Goal: Transaction & Acquisition: Obtain resource

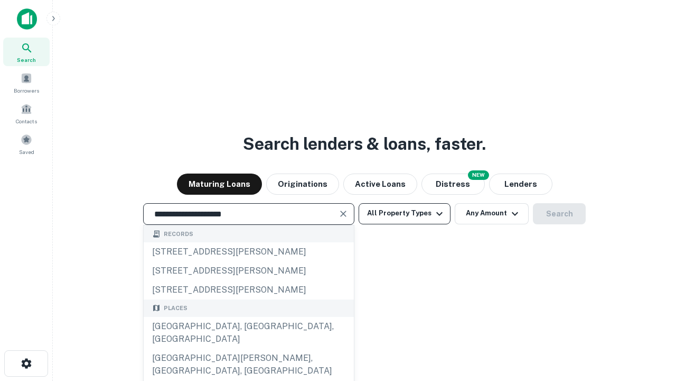
click at [248, 348] on div "[GEOGRAPHIC_DATA], [GEOGRAPHIC_DATA], [GEOGRAPHIC_DATA]" at bounding box center [249, 333] width 210 height 32
type input "**********"
click at [405, 213] on button "All Property Types" at bounding box center [405, 213] width 92 height 21
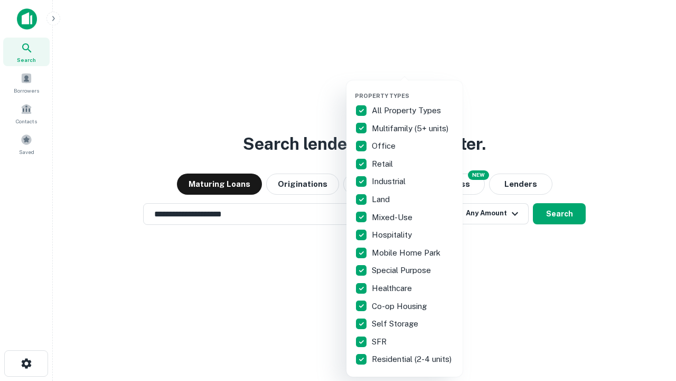
click at [413, 89] on button "button" at bounding box center [413, 89] width 116 height 1
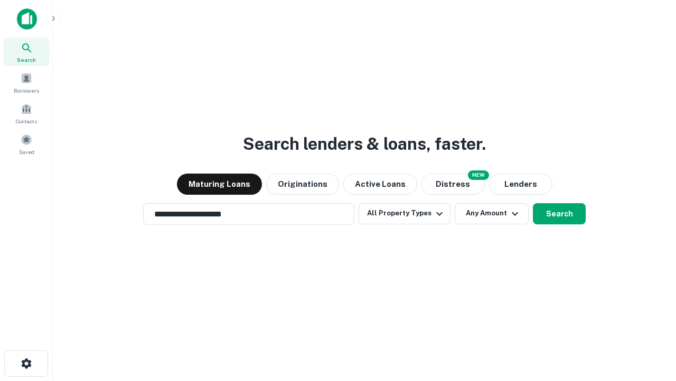
scroll to position [16, 0]
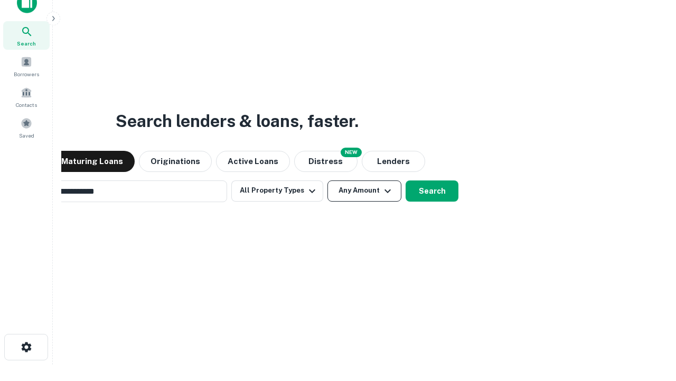
click at [328, 180] on button "Any Amount" at bounding box center [365, 190] width 74 height 21
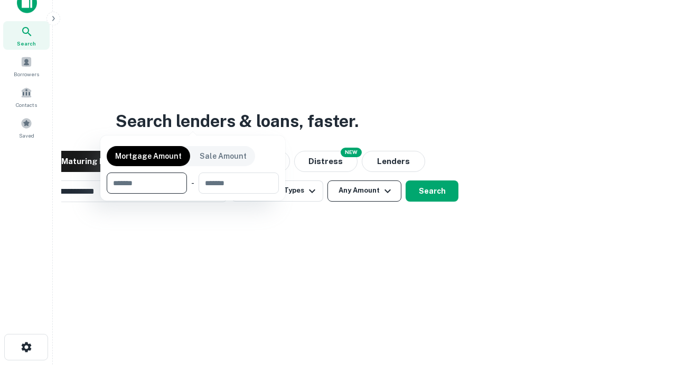
scroll to position [17, 0]
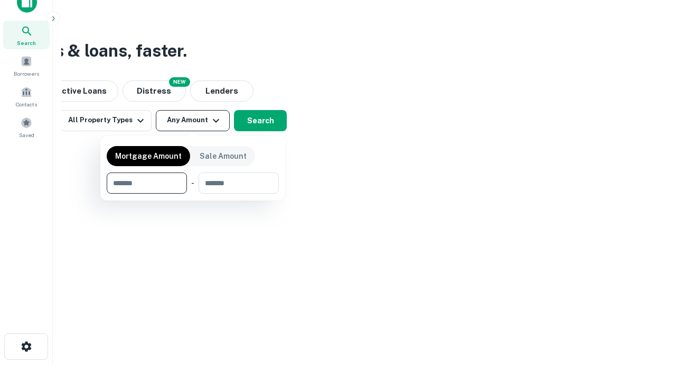
type input "*******"
click at [193, 193] on button "button" at bounding box center [193, 193] width 172 height 1
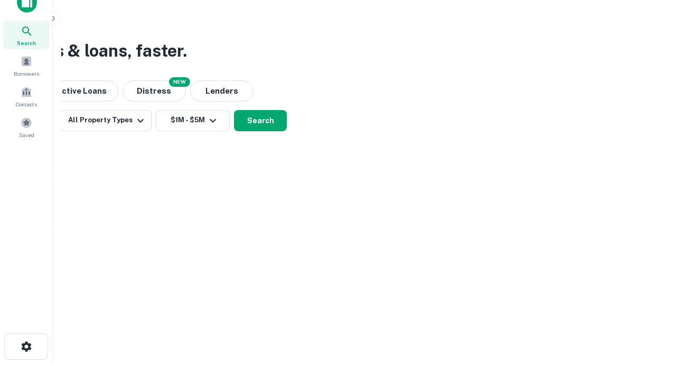
scroll to position [16, 0]
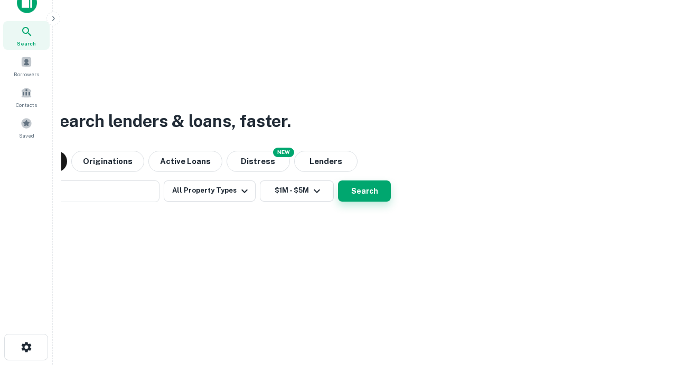
click at [338, 180] on button "Search" at bounding box center [364, 190] width 53 height 21
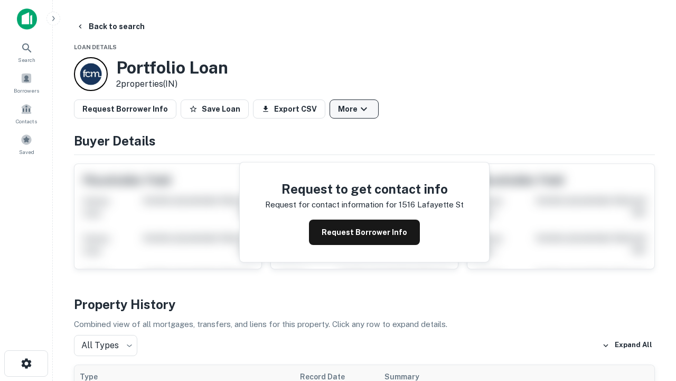
click at [354, 109] on button "More" at bounding box center [354, 108] width 49 height 19
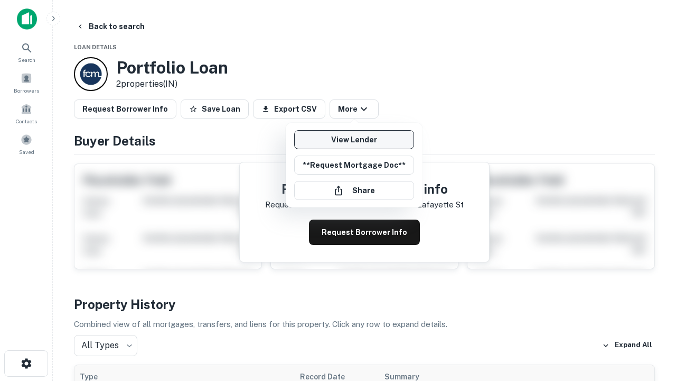
click at [354, 140] on link "View Lender" at bounding box center [354, 139] width 120 height 19
